Goal: Information Seeking & Learning: Learn about a topic

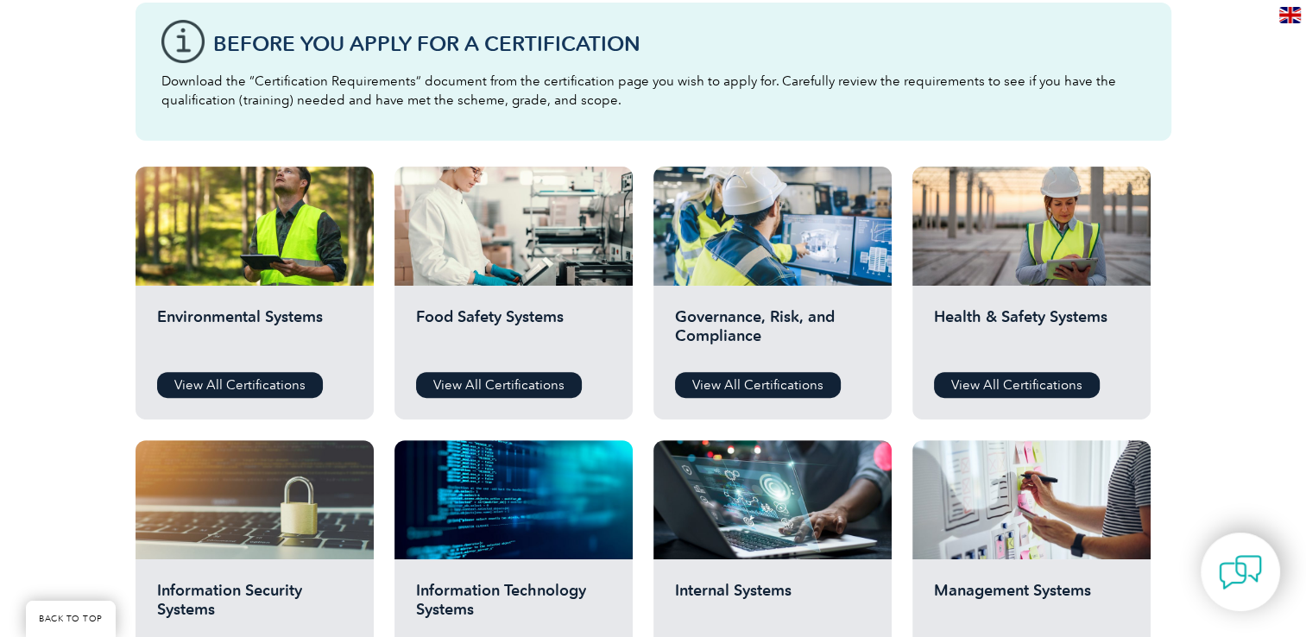
scroll to position [518, 0]
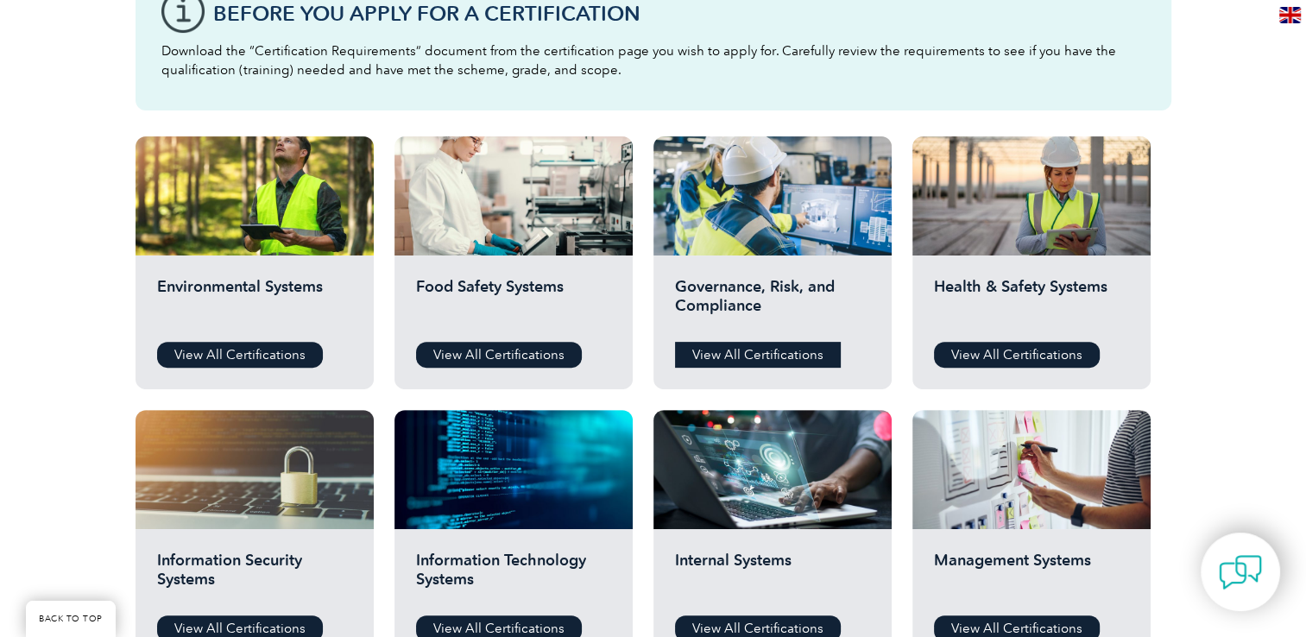
click at [764, 355] on link "View All Certifications" at bounding box center [758, 355] width 166 height 26
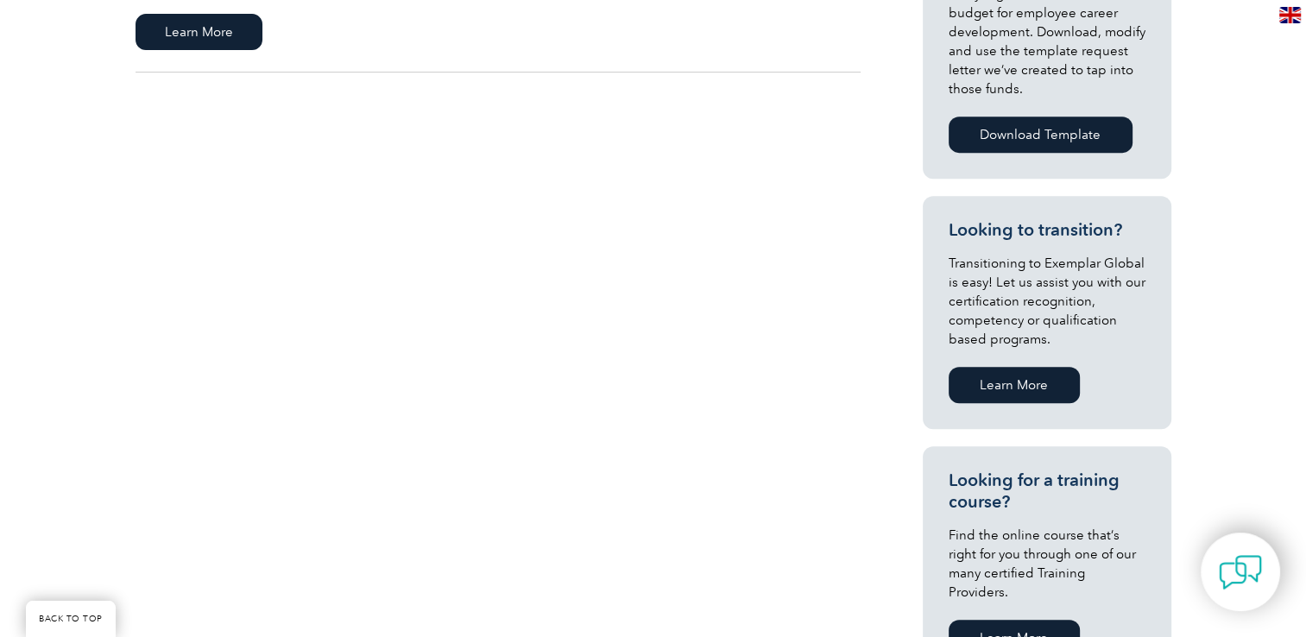
scroll to position [863, 0]
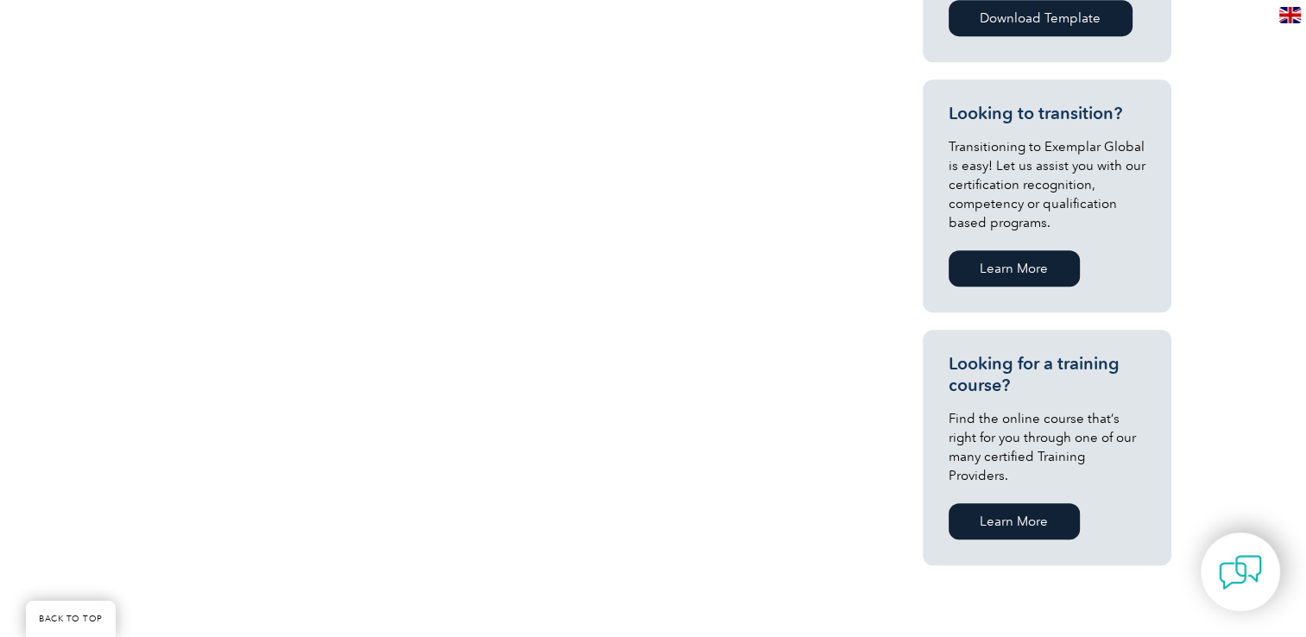
click at [1034, 504] on link "Learn More" at bounding box center [1014, 521] width 131 height 36
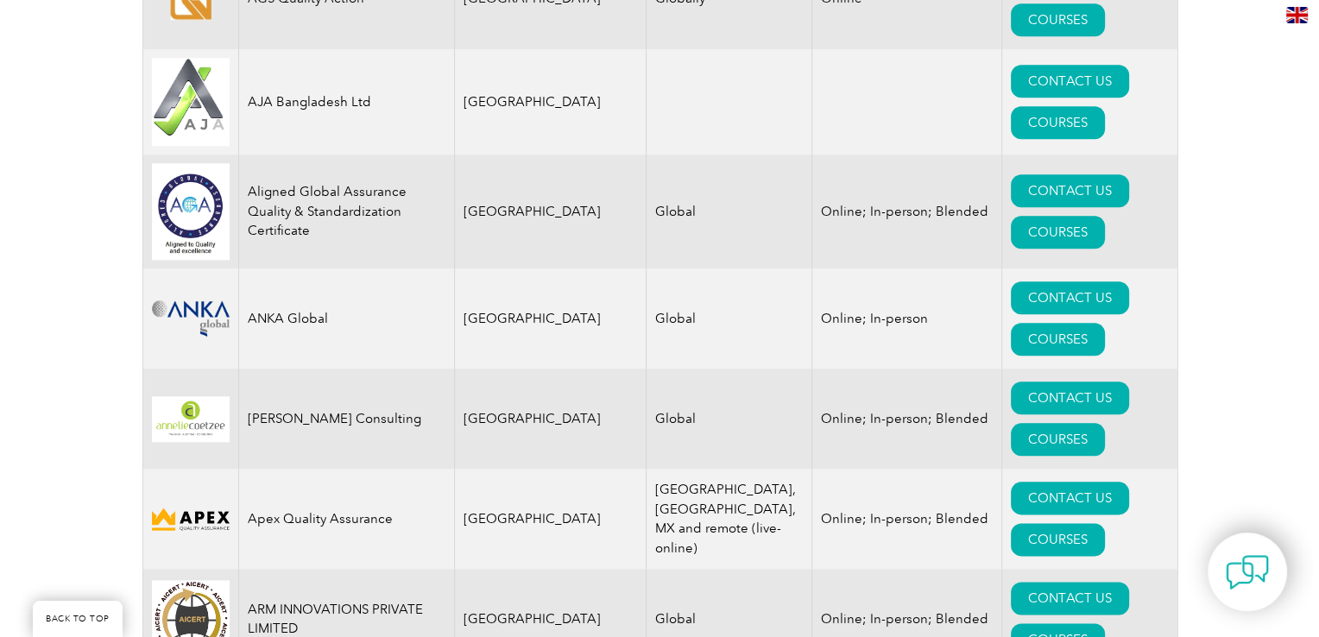
scroll to position [1985, 0]
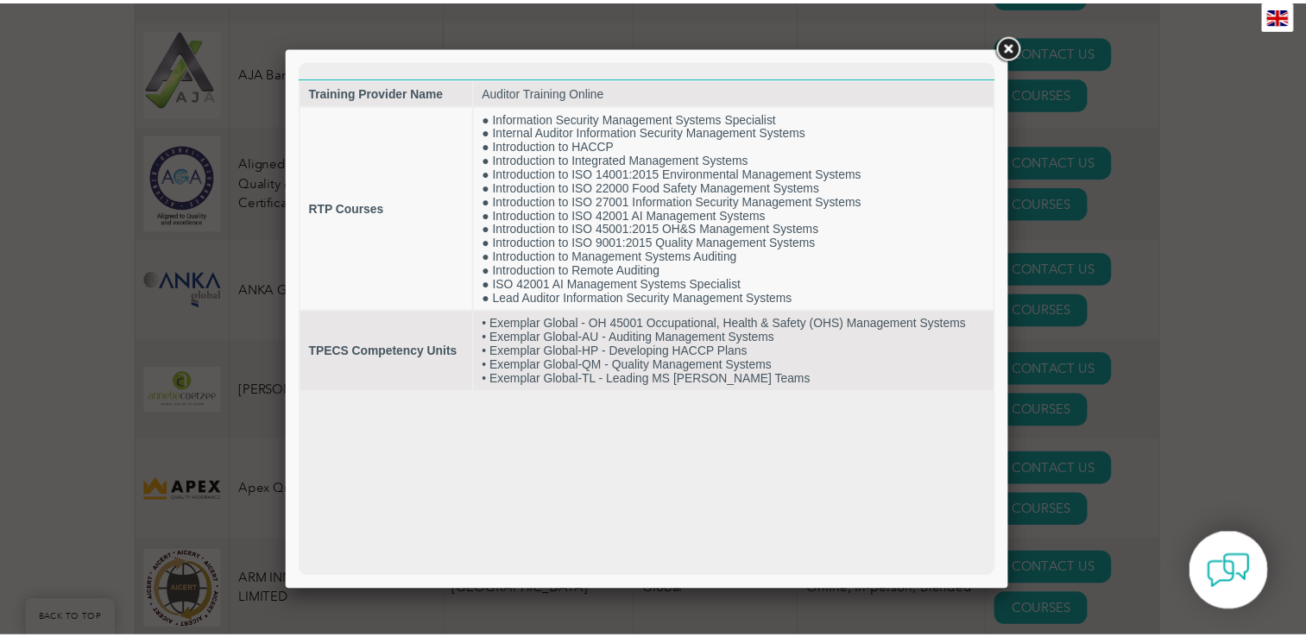
scroll to position [0, 0]
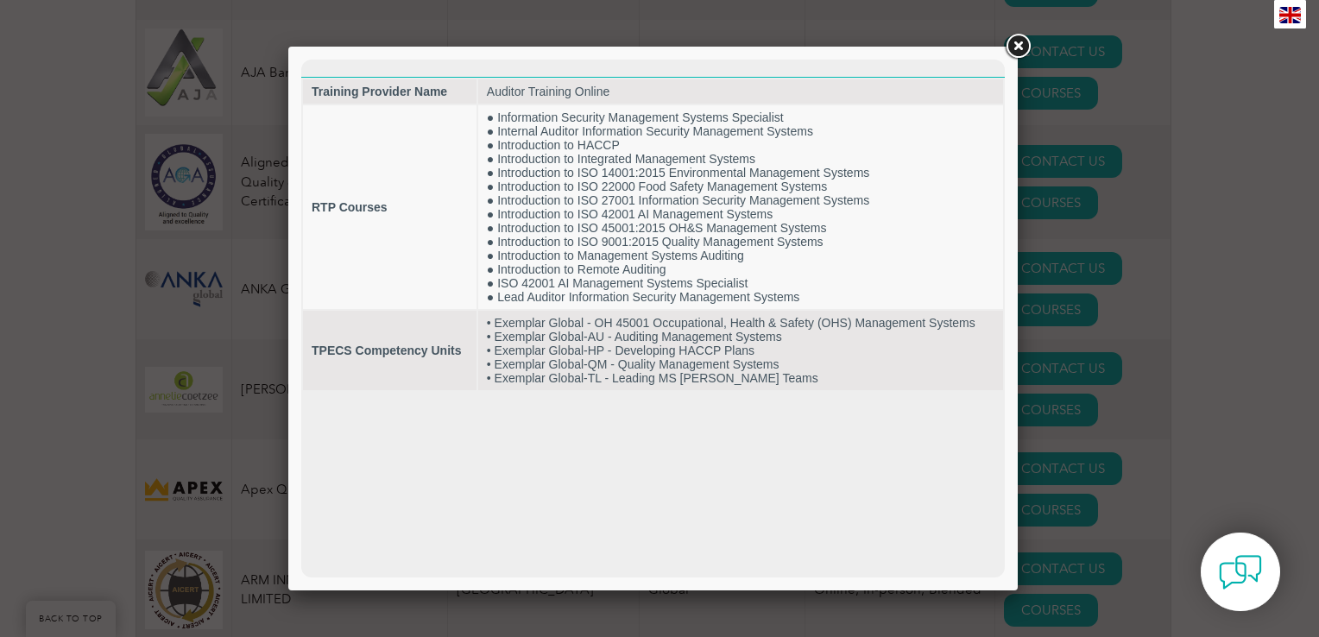
click at [1018, 42] on link at bounding box center [1017, 46] width 31 height 31
